Goal: Information Seeking & Learning: Check status

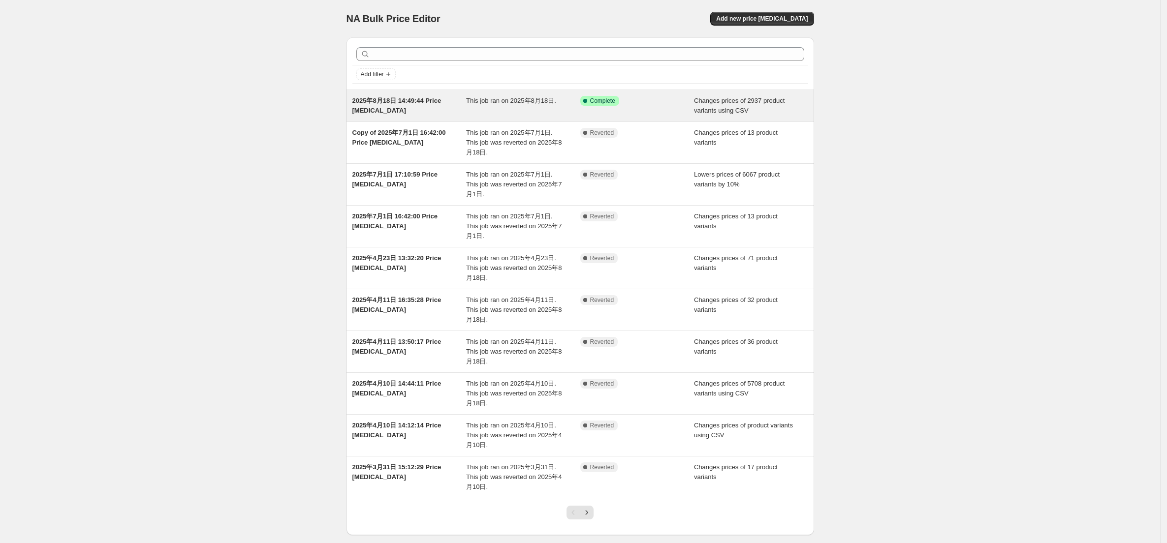
click at [406, 107] on div "2025年8月18日 14:49:44 Price [MEDICAL_DATA]" at bounding box center [409, 106] width 114 height 20
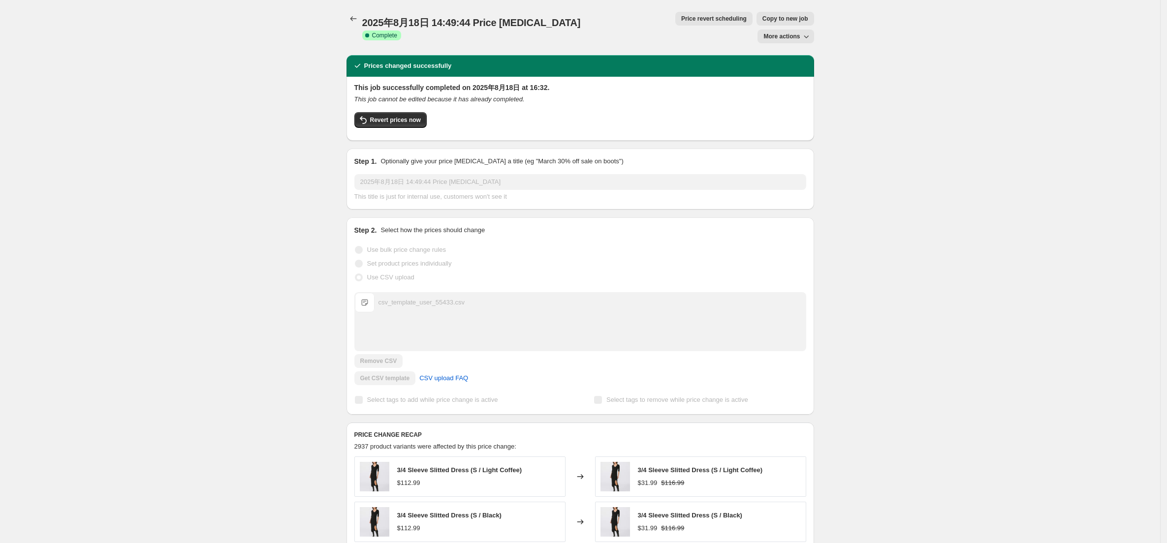
scroll to position [277, 0]
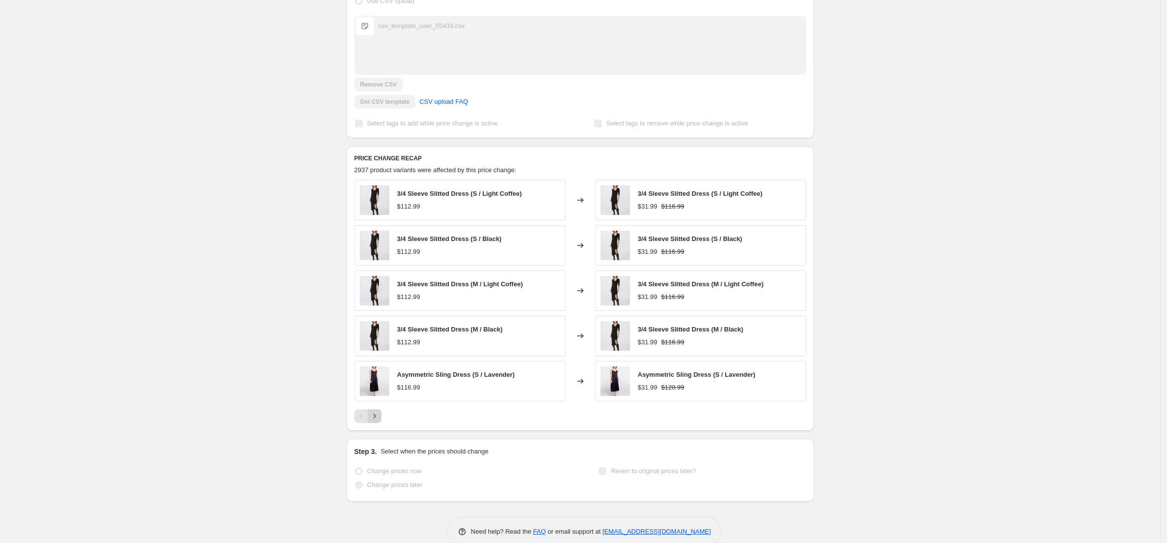
click at [376, 411] on icon "Next" at bounding box center [375, 416] width 10 height 10
click at [379, 411] on icon "Next" at bounding box center [375, 416] width 10 height 10
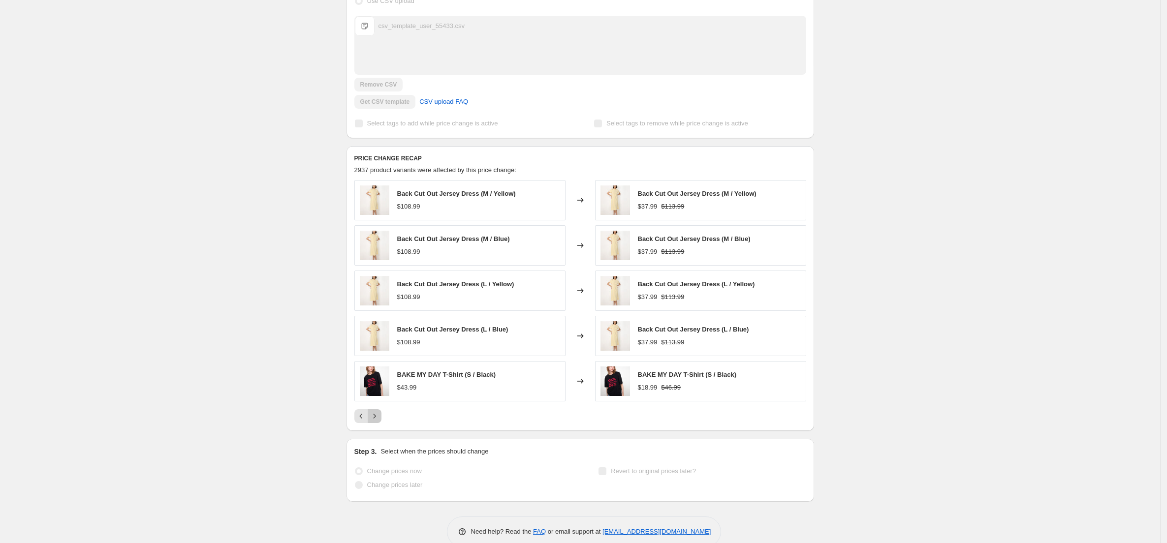
click at [379, 411] on icon "Next" at bounding box center [375, 416] width 10 height 10
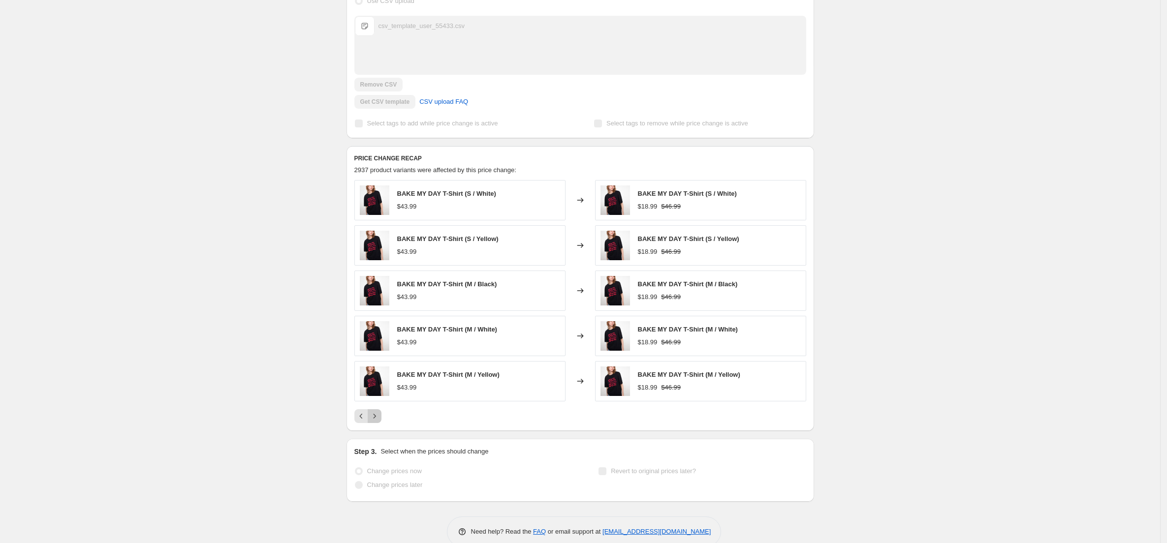
click at [379, 411] on icon "Next" at bounding box center [375, 416] width 10 height 10
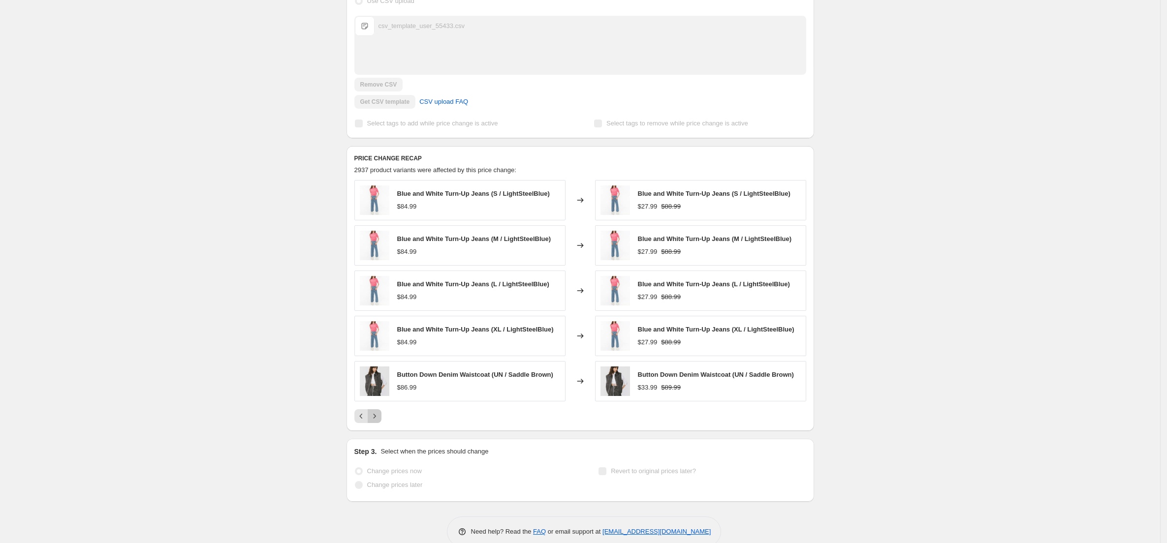
click at [379, 411] on icon "Next" at bounding box center [375, 416] width 10 height 10
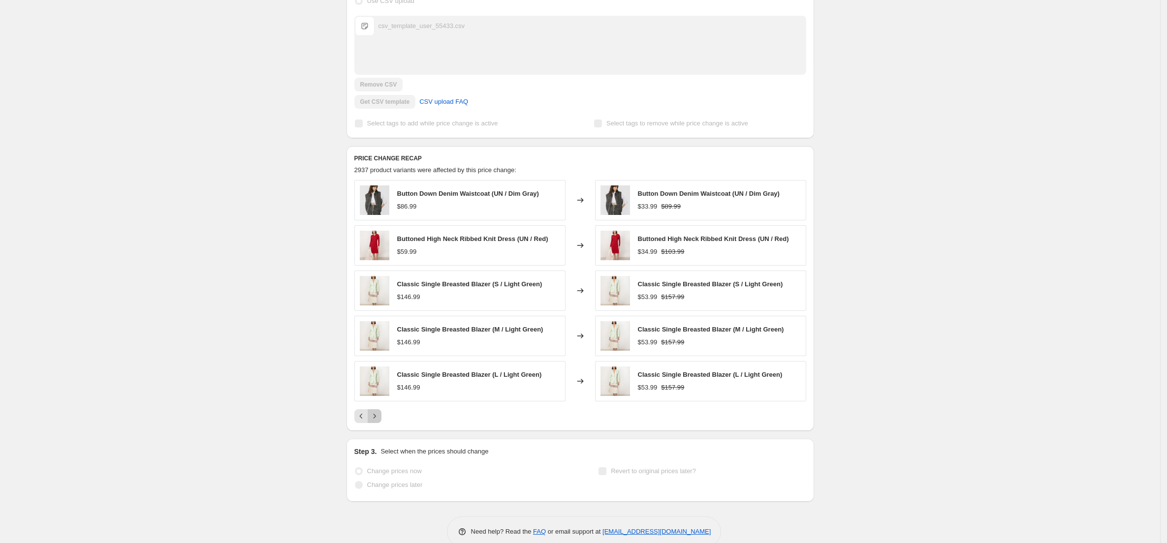
click at [379, 411] on icon "Next" at bounding box center [375, 416] width 10 height 10
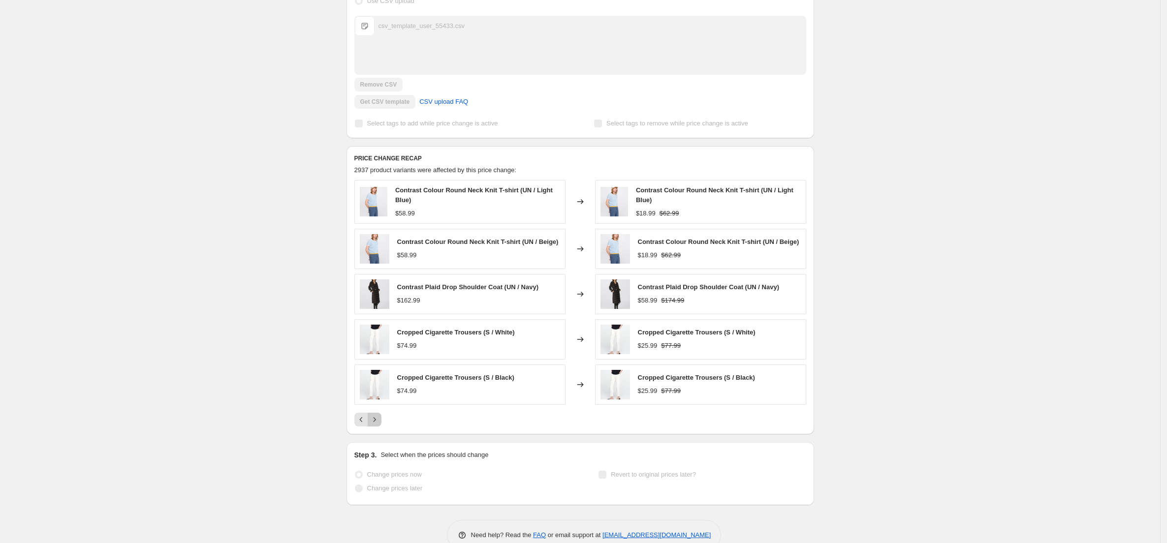
click at [379, 415] on icon "Next" at bounding box center [375, 420] width 10 height 10
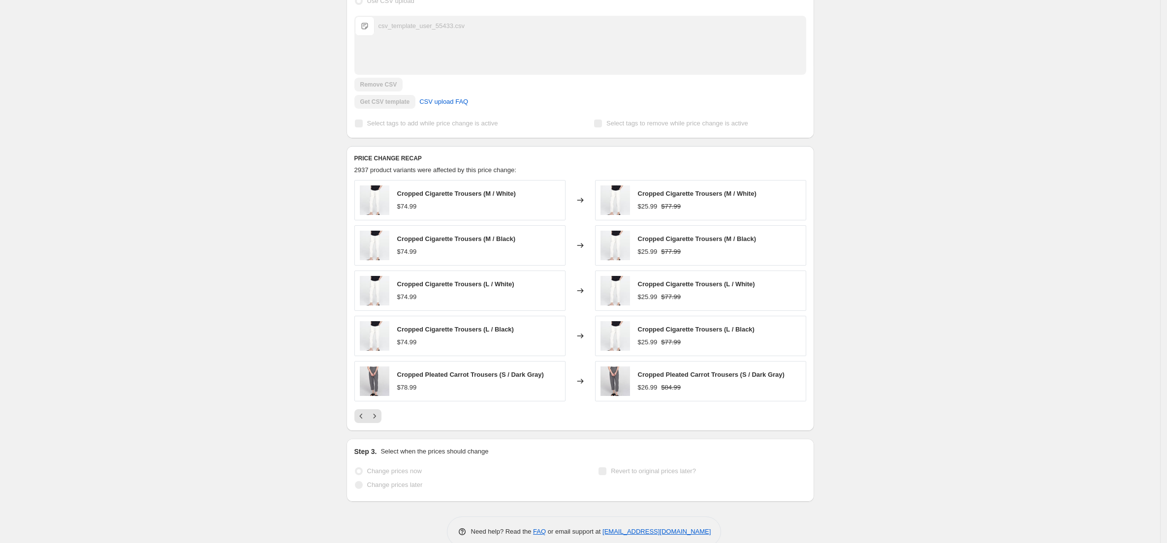
drag, startPoint x: 174, startPoint y: 246, endPoint x: 287, endPoint y: 20, distance: 253.3
click at [176, 245] on div "2025年8月18日 14:49:44 Price [MEDICAL_DATA]. This page is ready 2025年8月18日 14:49:4…" at bounding box center [580, 142] width 1160 height 839
click at [220, 126] on div "2025年8月18日 14:49:44 Price [MEDICAL_DATA]. This page is ready 2025年8月18日 14:49:4…" at bounding box center [580, 142] width 1160 height 839
click at [270, 131] on div "2025年8月18日 14:49:44 Price [MEDICAL_DATA]. This page is ready 2025年8月18日 14:49:4…" at bounding box center [580, 142] width 1160 height 839
drag, startPoint x: 240, startPoint y: 184, endPoint x: 242, endPoint y: 15, distance: 168.8
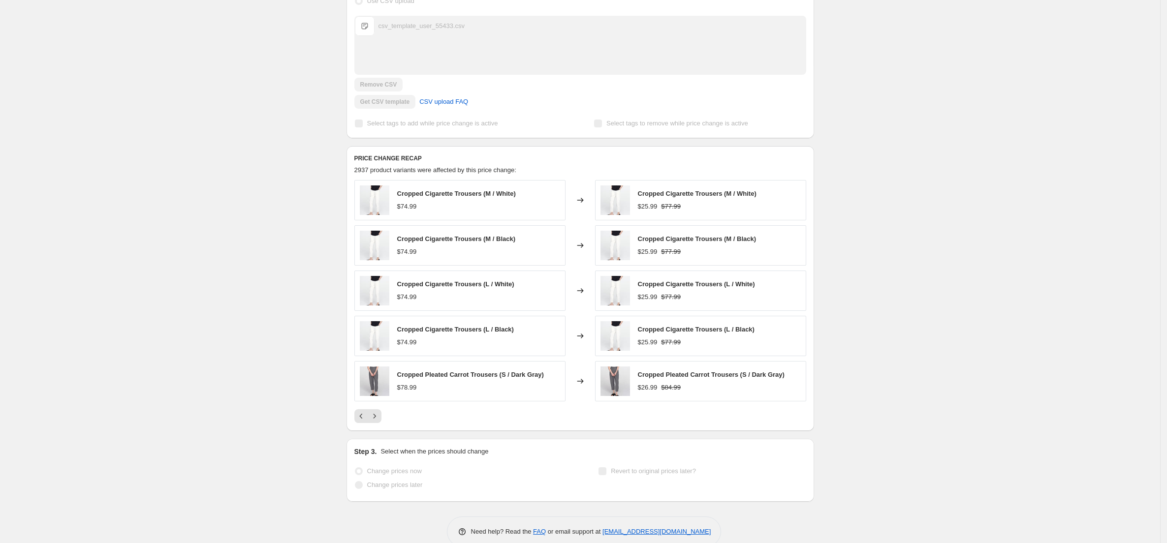
click at [239, 182] on div "2025年8月18日 14:49:44 Price [MEDICAL_DATA]. This page is ready 2025年8月18日 14:49:4…" at bounding box center [580, 142] width 1160 height 839
click at [378, 411] on icon "Next" at bounding box center [375, 416] width 10 height 10
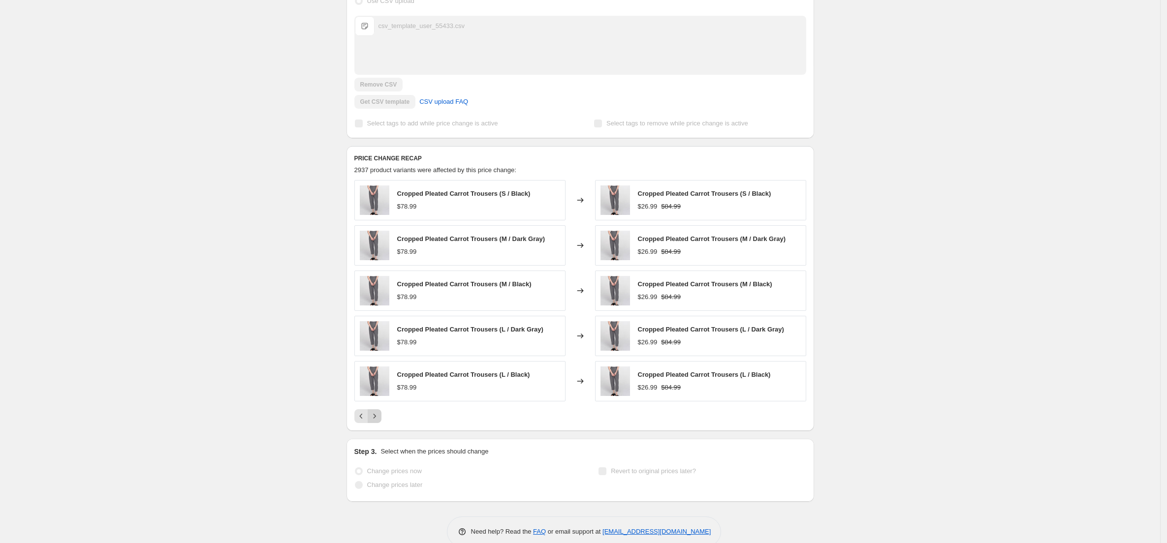
click at [376, 414] on icon "Next" at bounding box center [374, 416] width 2 height 4
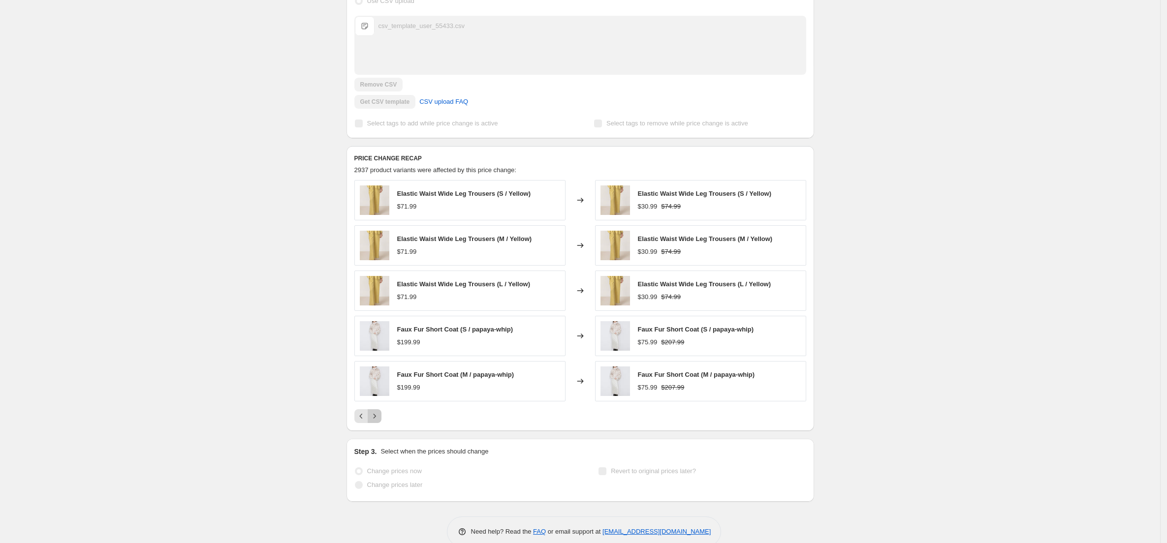
click at [376, 414] on icon "Next" at bounding box center [374, 416] width 2 height 4
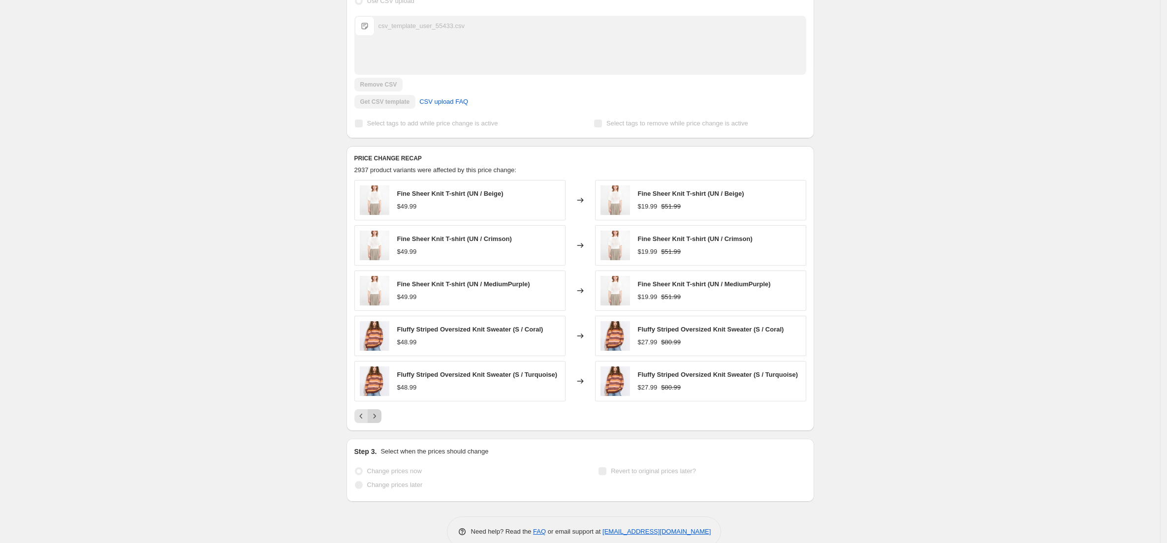
click at [376, 414] on icon "Next" at bounding box center [374, 416] width 2 height 4
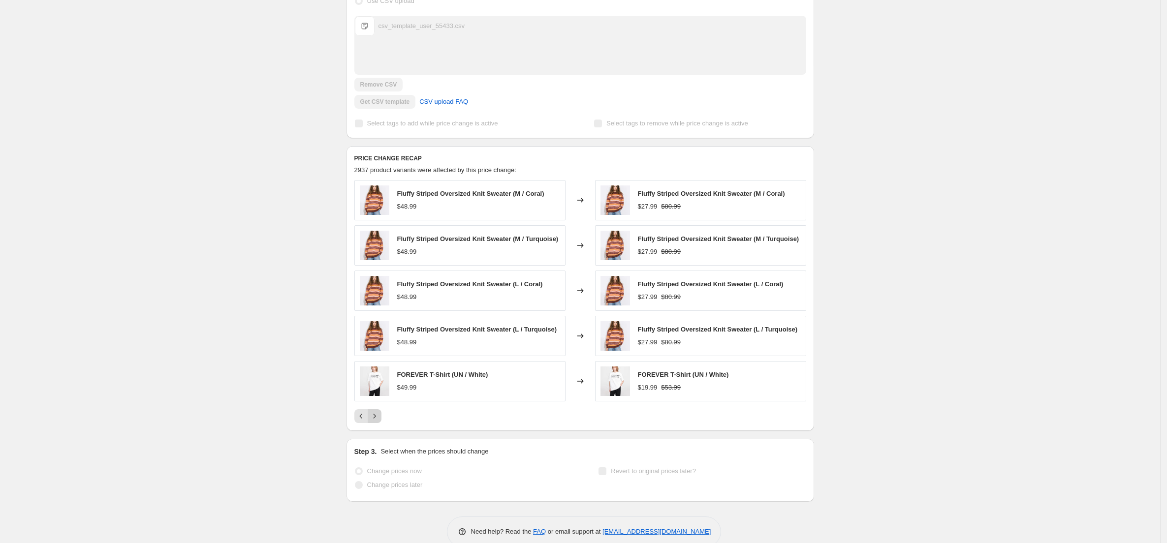
click at [376, 414] on icon "Next" at bounding box center [374, 416] width 2 height 4
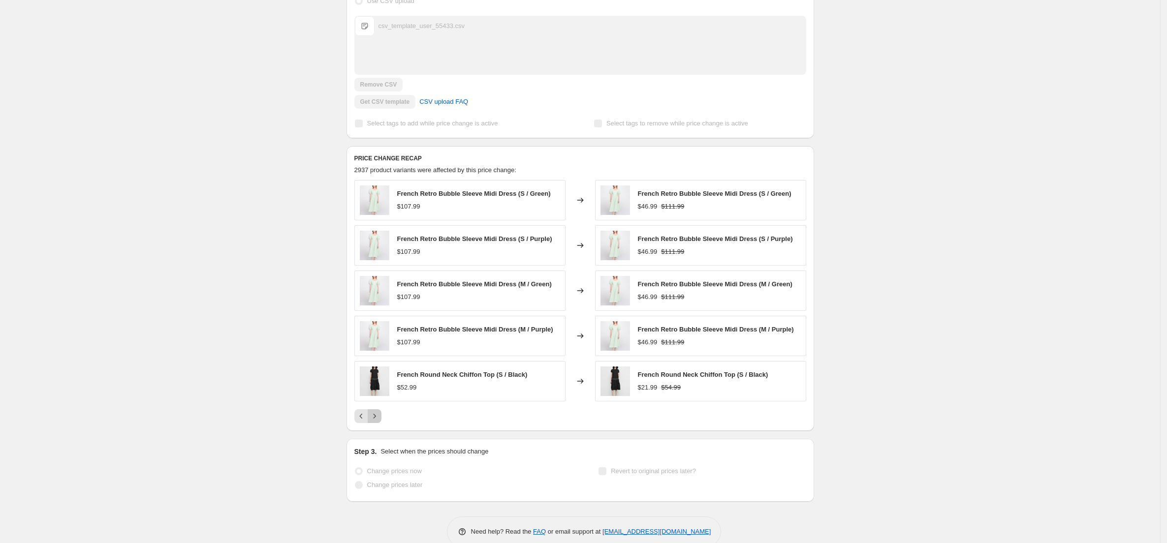
click at [376, 414] on icon "Next" at bounding box center [374, 416] width 2 height 4
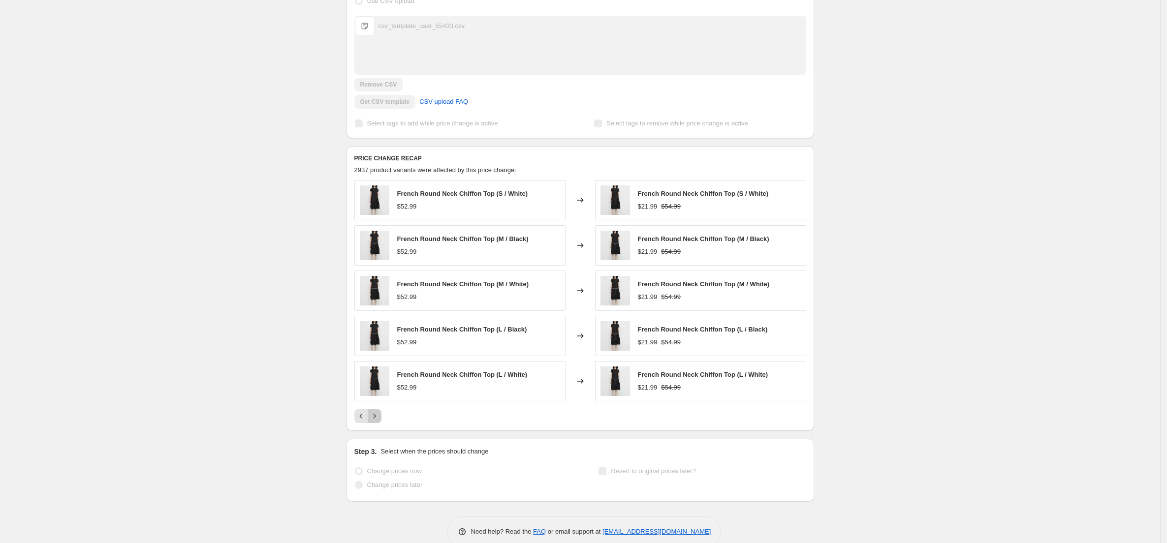
click at [376, 414] on icon "Next" at bounding box center [374, 416] width 2 height 4
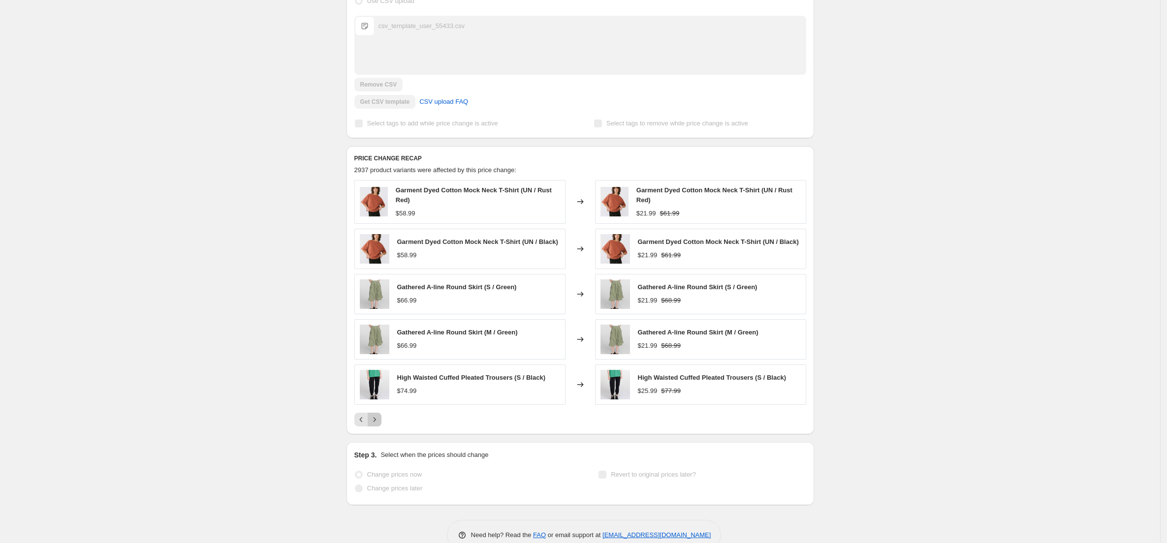
click at [378, 415] on icon "Next" at bounding box center [375, 420] width 10 height 10
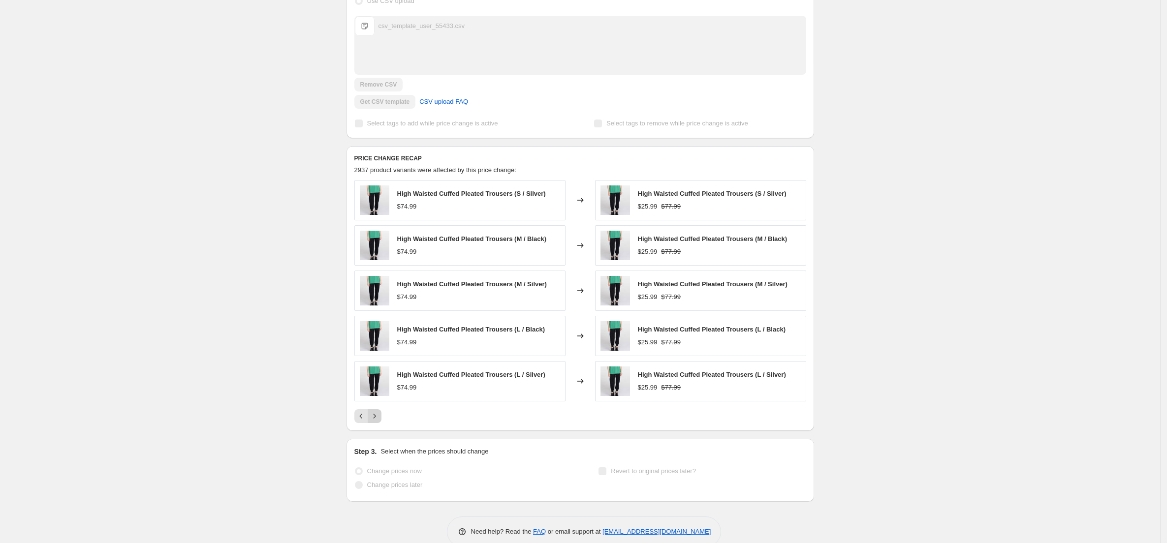
click at [376, 414] on icon "Next" at bounding box center [374, 416] width 2 height 4
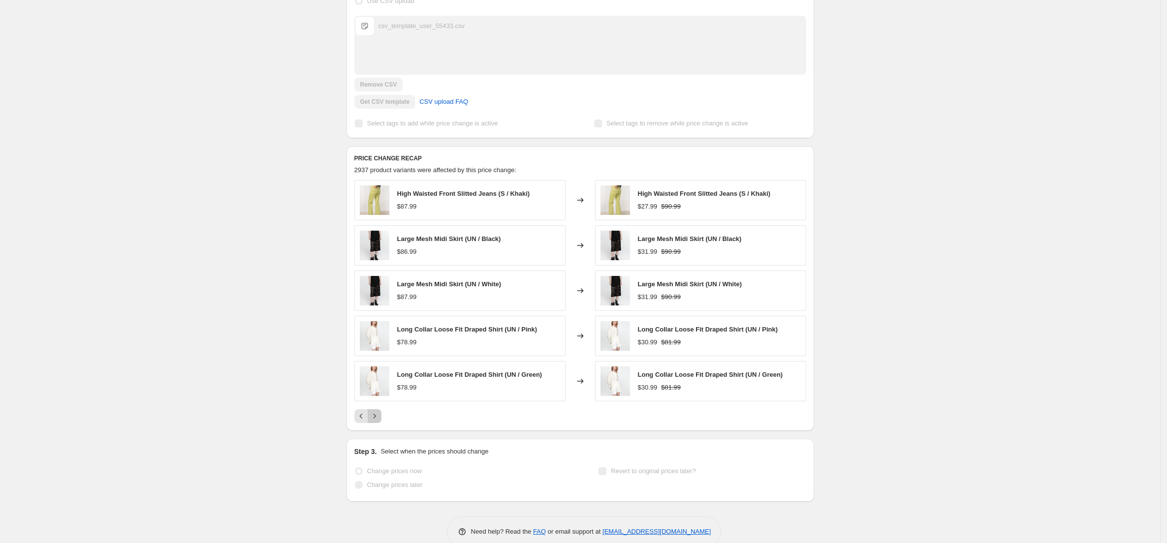
click at [376, 414] on icon "Next" at bounding box center [374, 416] width 2 height 4
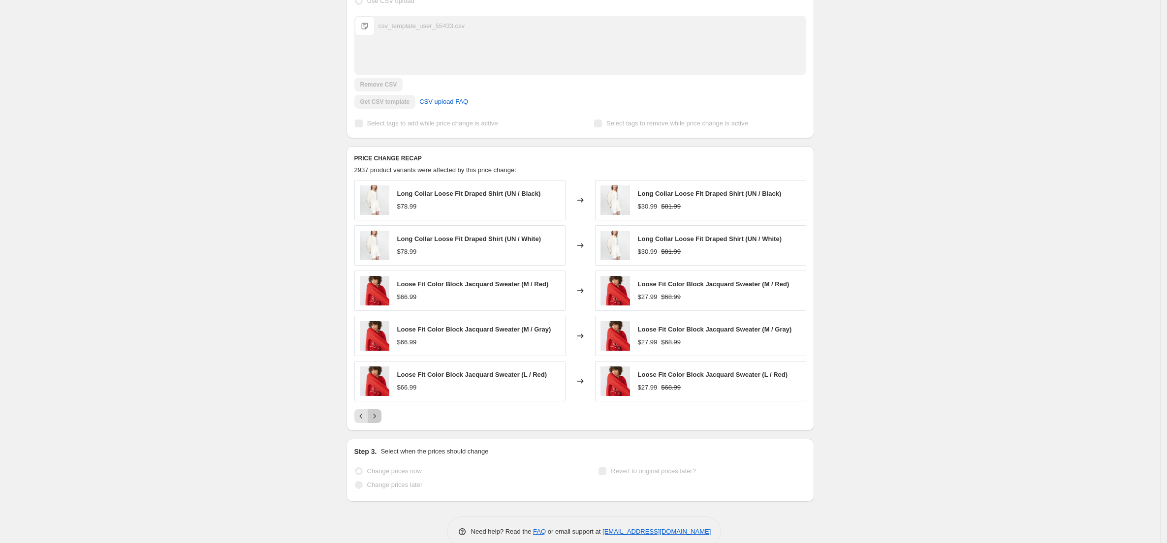
click at [376, 414] on icon "Next" at bounding box center [374, 416] width 2 height 4
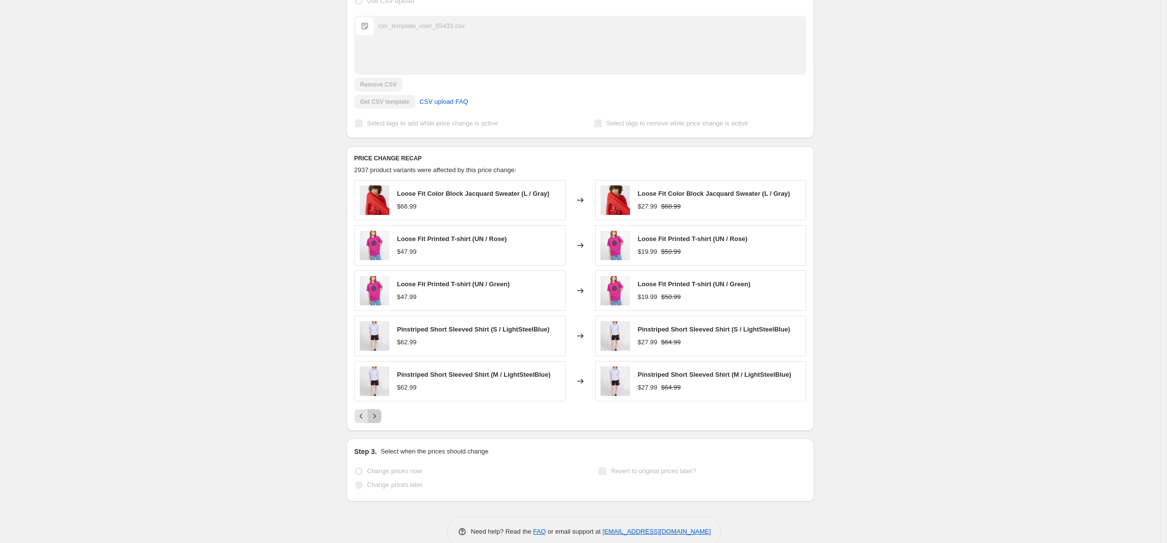
click at [376, 414] on icon "Next" at bounding box center [374, 416] width 2 height 4
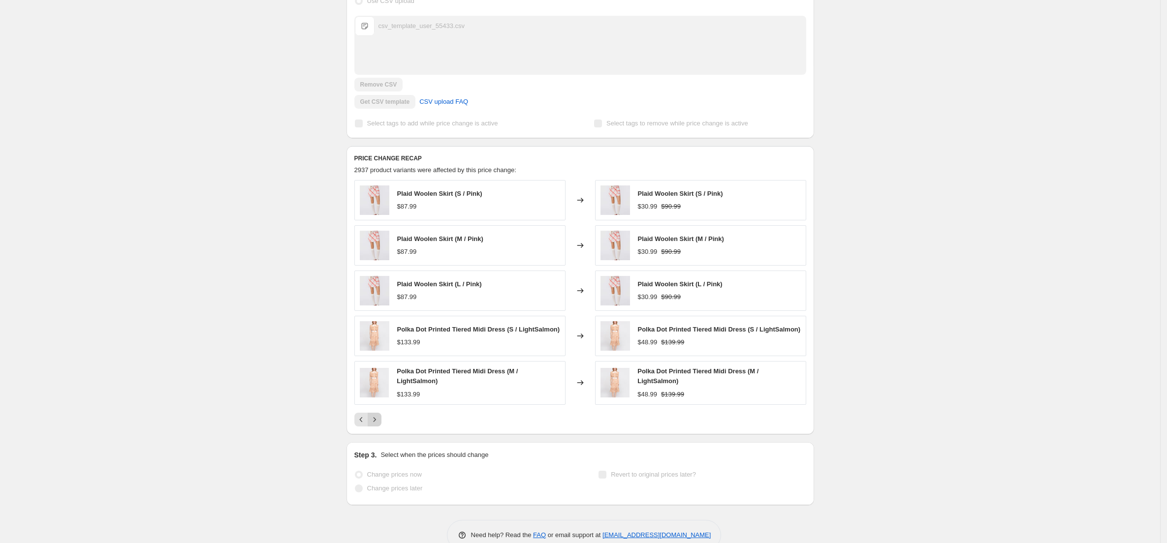
click at [378, 415] on icon "Next" at bounding box center [375, 420] width 10 height 10
